Goal: Transaction & Acquisition: Purchase product/service

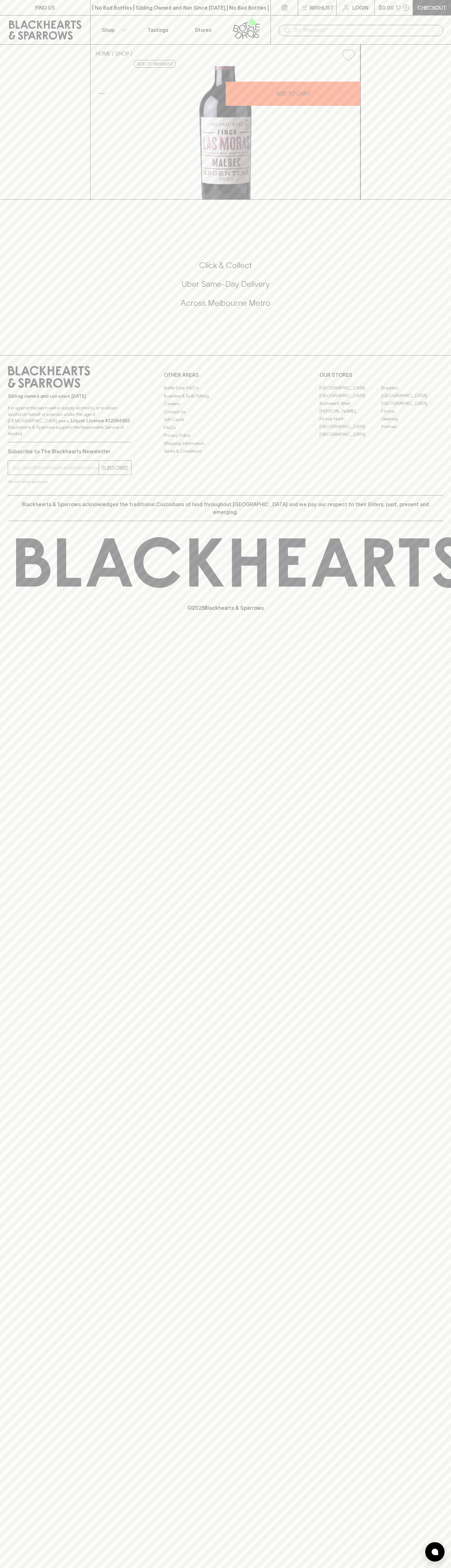
click at [275, 2] on link at bounding box center [284, 8] width 27 height 16
click at [427, 866] on div "FIND US | No Bad Bottles | Sibling Owned and Run Since [DATE] | No Bad Bottles …" at bounding box center [225, 784] width 451 height 1568
click at [324, 1568] on html "FIND US | No Bad Bottles | Sibling Owned and Run Since [DATE] | No Bad Bottles …" at bounding box center [225, 784] width 451 height 1568
click at [8, 975] on div "FIND US | No Bad Bottles | Sibling Owned and Run Since [DATE] | No Bad Bottles …" at bounding box center [225, 784] width 451 height 1568
